Goal: Task Accomplishment & Management: Manage account settings

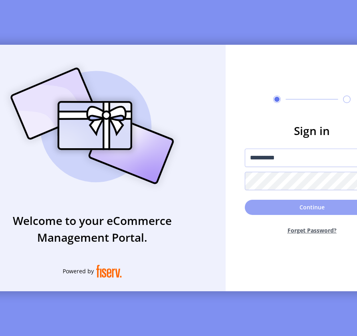
click at [316, 206] on button "Continue" at bounding box center [312, 207] width 134 height 15
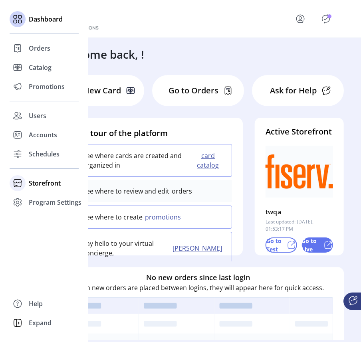
click at [38, 183] on span "Storefront" at bounding box center [45, 183] width 32 height 10
click at [40, 200] on span "Configuration" at bounding box center [50, 199] width 42 height 10
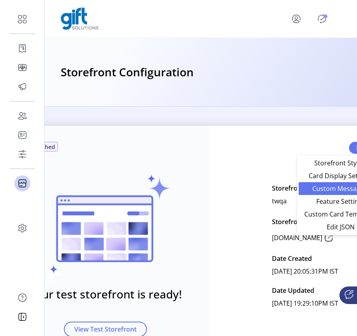
click at [328, 188] on span "Custom Messaging" at bounding box center [340, 188] width 74 height 6
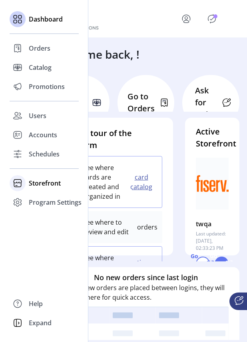
click at [40, 182] on span "Storefront" at bounding box center [45, 183] width 32 height 10
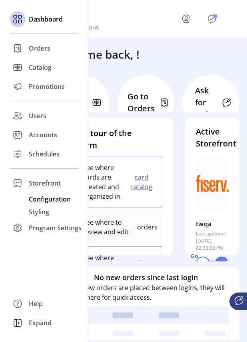
click at [40, 199] on span "Configuration" at bounding box center [50, 199] width 42 height 10
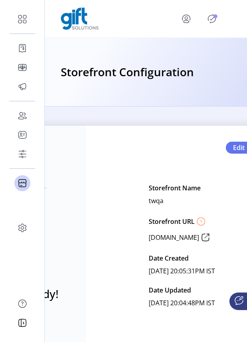
scroll to position [0, 101]
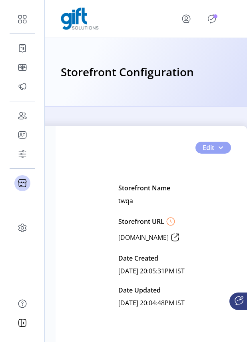
click at [217, 153] on button "Edit" at bounding box center [213, 148] width 36 height 12
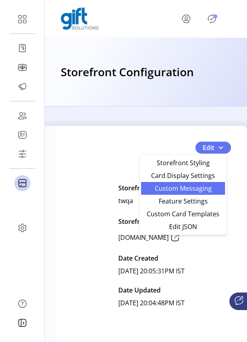
click at [196, 188] on span "Custom Messaging" at bounding box center [183, 188] width 74 height 6
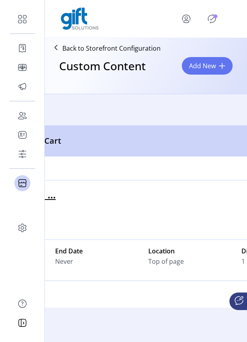
click at [208, 16] on icon "Publisher Panel" at bounding box center [212, 18] width 8 height 9
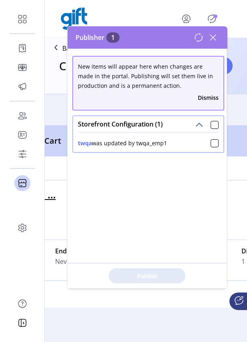
click at [214, 39] on icon at bounding box center [212, 37] width 13 height 13
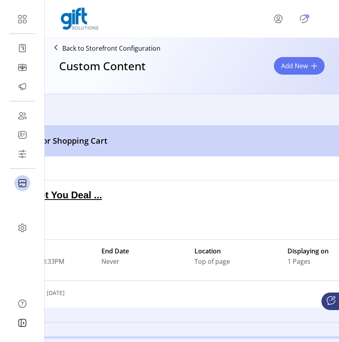
click at [275, 20] on icon "menu" at bounding box center [278, 18] width 13 height 13
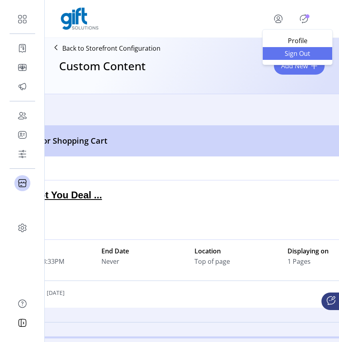
click at [283, 55] on span "Sign Out" at bounding box center [297, 53] width 60 height 6
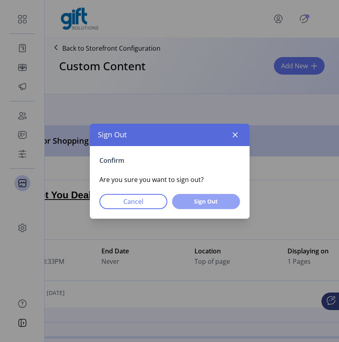
click at [200, 203] on span "Sign Out" at bounding box center [205, 201] width 47 height 8
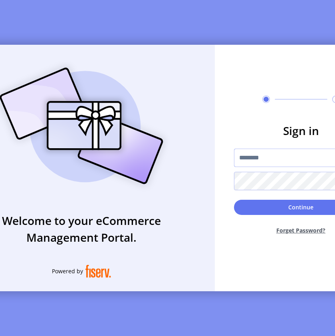
type input "**********"
